Goal: Check status

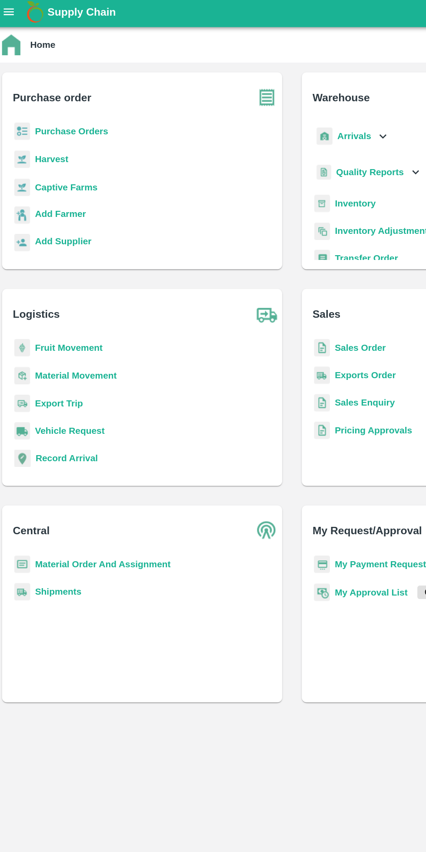
click at [60, 251] on b "Fruit Movement" at bounding box center [54, 249] width 48 height 7
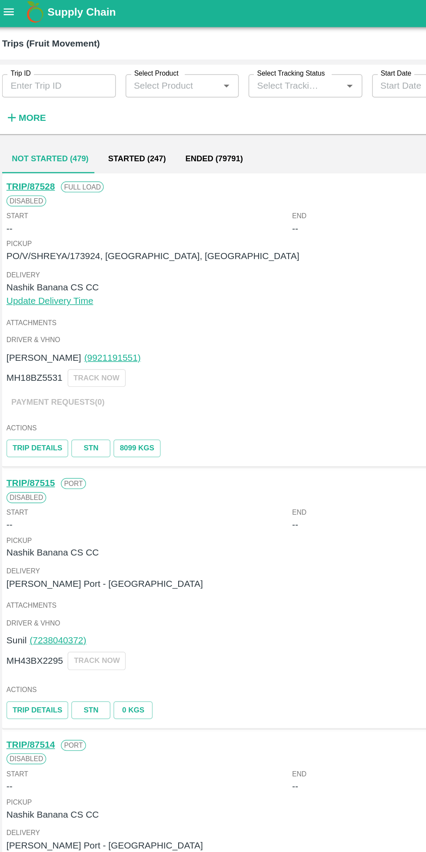
click at [52, 63] on input "Trip ID" at bounding box center [47, 63] width 81 height 17
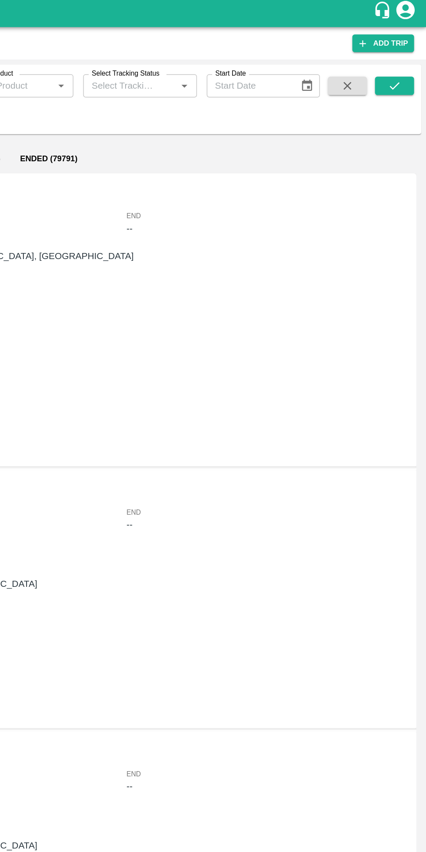
type input "87075"
click at [406, 60] on icon "submit" at bounding box center [403, 64] width 10 height 10
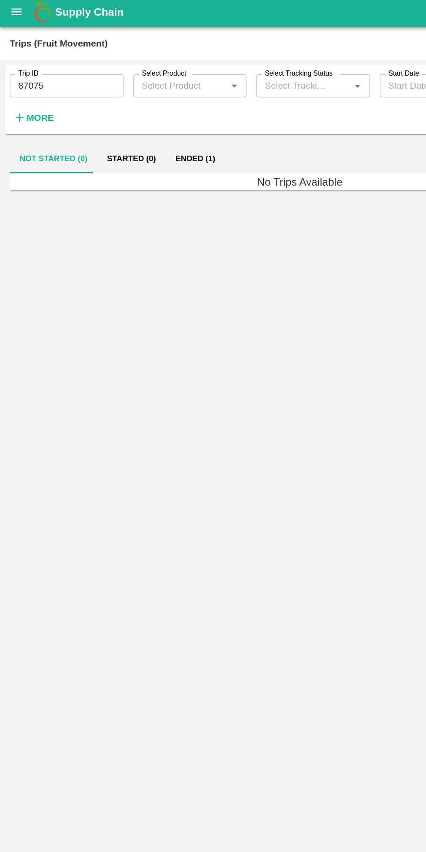
click at [139, 118] on button "Ended (1)" at bounding box center [139, 115] width 42 height 21
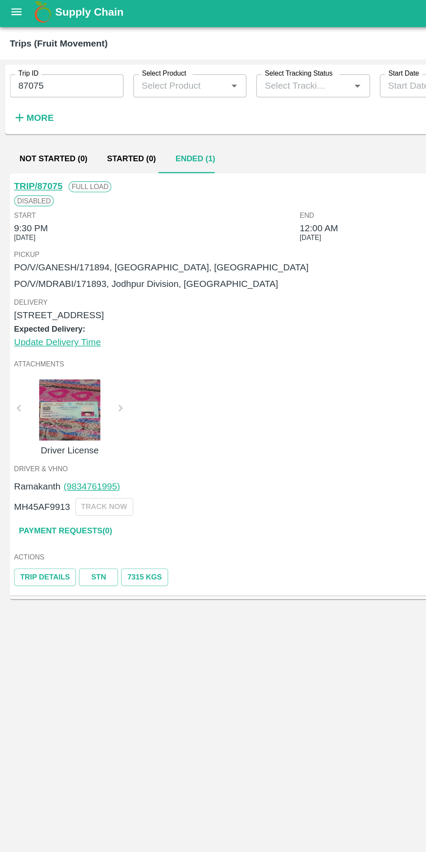
click at [68, 414] on link "STN" at bounding box center [70, 412] width 28 height 13
